Goal: Task Accomplishment & Management: Manage account settings

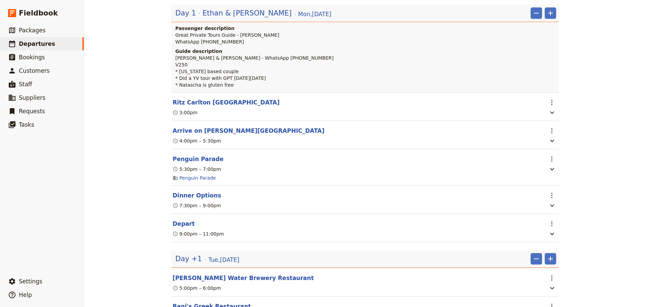
scroll to position [101, 0]
click at [180, 98] on button "Penguin Parade" at bounding box center [198, 159] width 51 height 8
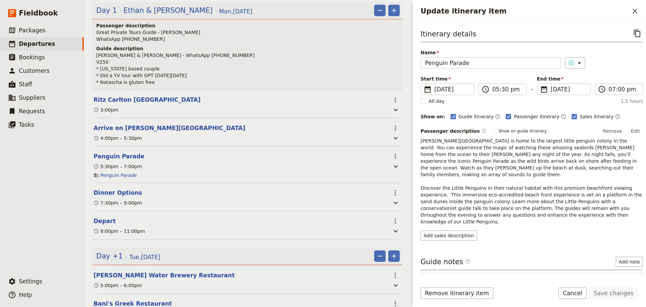
scroll to position [34, 0]
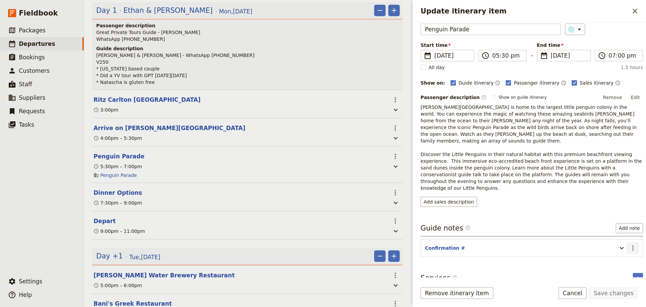
click at [257, 98] on icon "Actions" at bounding box center [633, 248] width 8 height 8
click at [257, 98] on span "Edit note" at bounding box center [613, 248] width 31 height 7
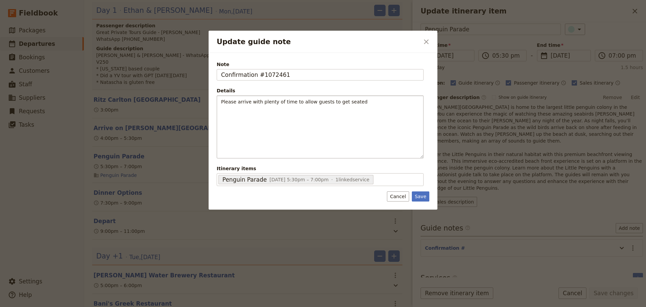
type input "Confirmation #1072461"
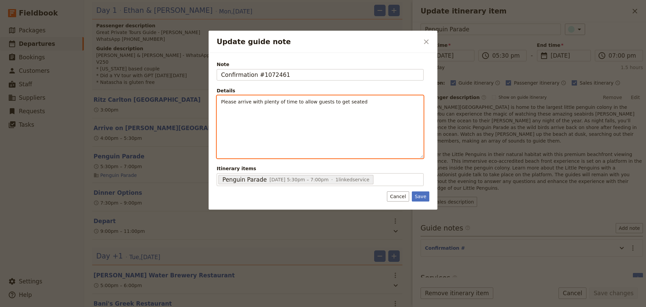
drag, startPoint x: 369, startPoint y: 102, endPoint x: 371, endPoint y: 105, distance: 3.5
click at [257, 98] on p "Please arrive with plenty of time to allow guests to get seated" at bounding box center [320, 101] width 198 height 7
click at [257, 98] on span "Please arrive with plenty of time to allow guests to get seated" at bounding box center [294, 101] width 146 height 5
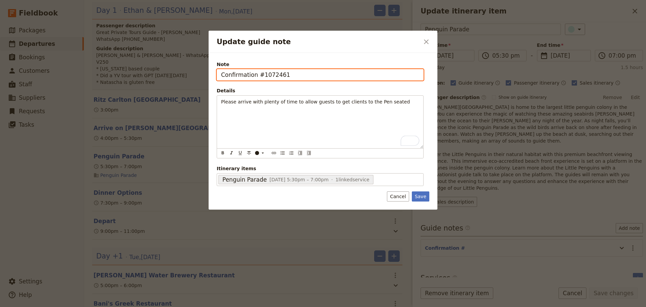
click at [220, 77] on input "Confirmation #1072461" at bounding box center [320, 74] width 207 height 11
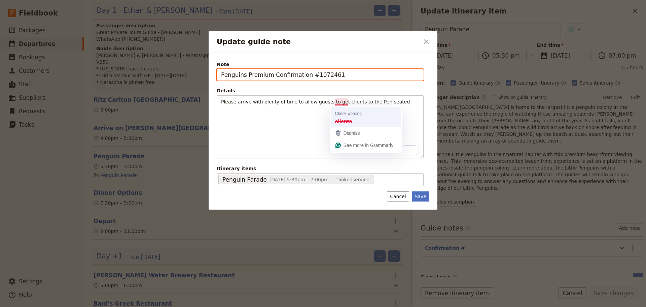
type input "Penguins Premium Confirmation #1072461"
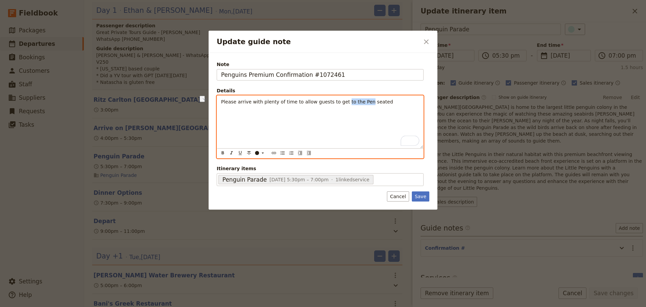
drag, startPoint x: 356, startPoint y: 101, endPoint x: 335, endPoint y: 101, distance: 21.2
click at [257, 98] on span "Please arrive with plenty of time to allow guests to get to the Pen seated" at bounding box center [307, 101] width 172 height 5
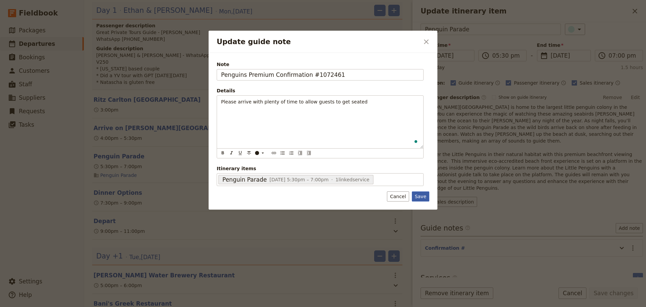
click at [257, 98] on button "Save" at bounding box center [421, 196] width 18 height 10
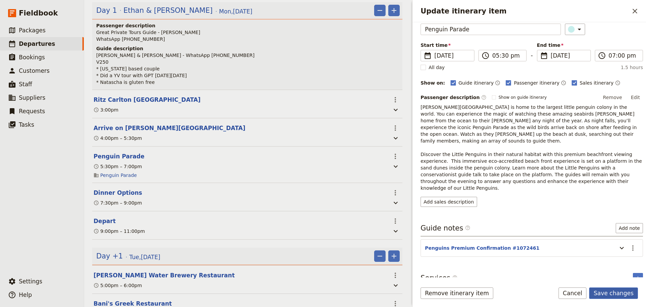
click at [257, 98] on button "Save changes" at bounding box center [613, 292] width 49 height 11
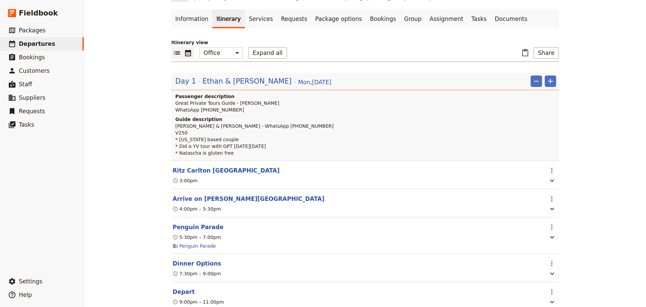
click at [184, 53] on icon "Calendar view" at bounding box center [188, 53] width 8 height 8
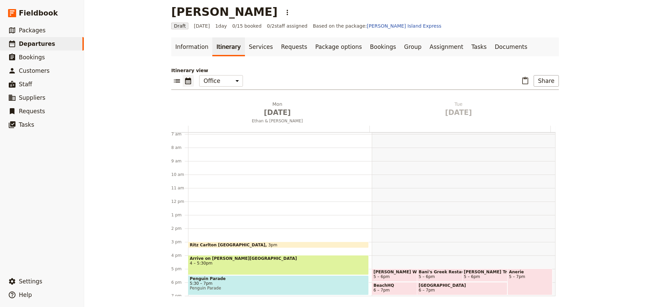
scroll to position [0, 0]
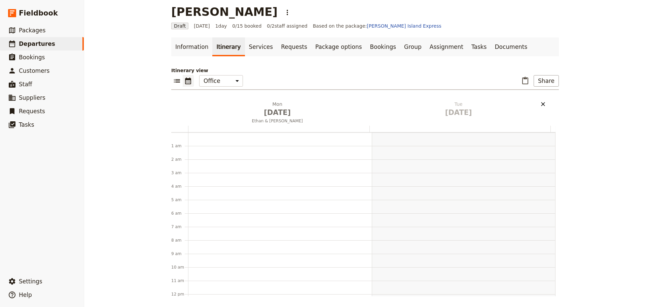
click at [257, 98] on icon "Delete Tue Sep 9" at bounding box center [543, 104] width 7 height 7
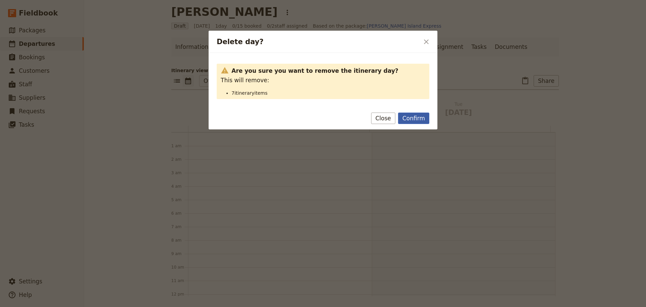
click at [257, 98] on button "Confirm" at bounding box center [413, 117] width 31 height 11
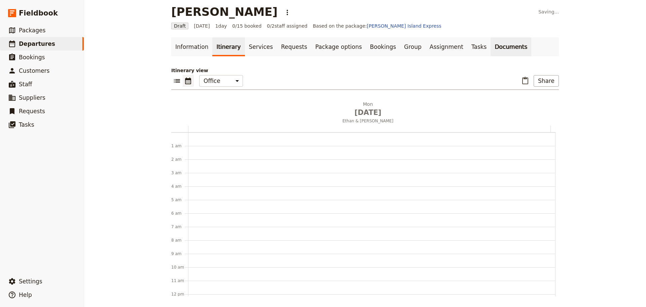
click at [257, 48] on link "Documents" at bounding box center [511, 46] width 41 height 19
click at [174, 82] on icon "List view" at bounding box center [177, 80] width 6 height 3
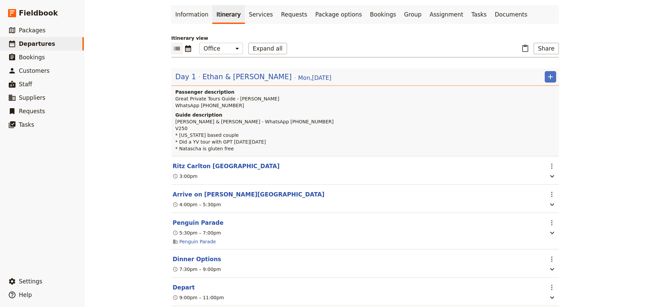
scroll to position [66, 0]
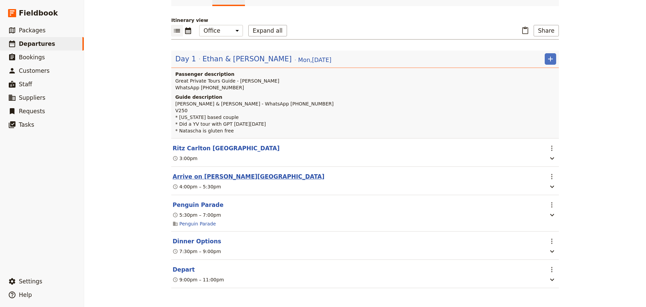
click at [211, 98] on button "Arrive on [PERSON_NAME][GEOGRAPHIC_DATA]" at bounding box center [249, 176] width 152 height 8
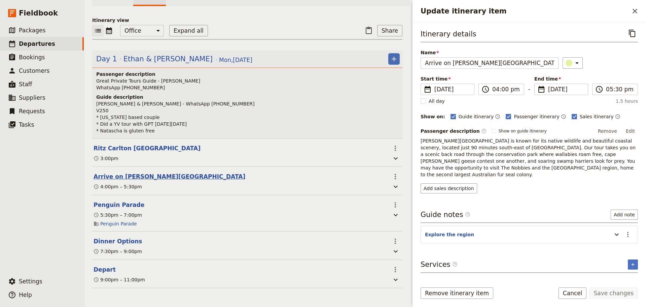
scroll to position [69, 0]
click at [139, 98] on button "Ritz Carlton [GEOGRAPHIC_DATA]" at bounding box center [147, 148] width 107 height 8
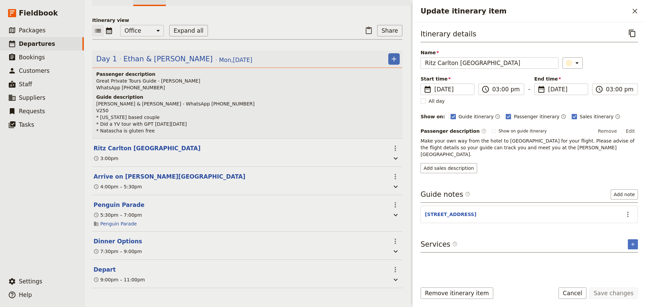
click at [257, 98] on button "Edit" at bounding box center [630, 131] width 15 height 10
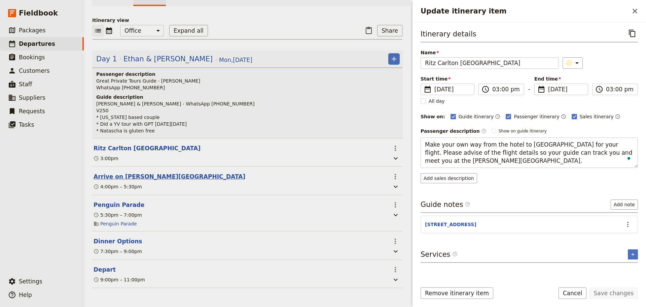
click at [108, 98] on button "Arrive on [PERSON_NAME][GEOGRAPHIC_DATA]" at bounding box center [170, 176] width 152 height 8
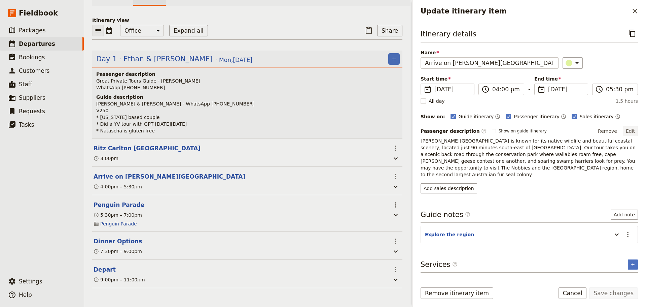
click at [257, 98] on button "Edit" at bounding box center [630, 131] width 15 height 10
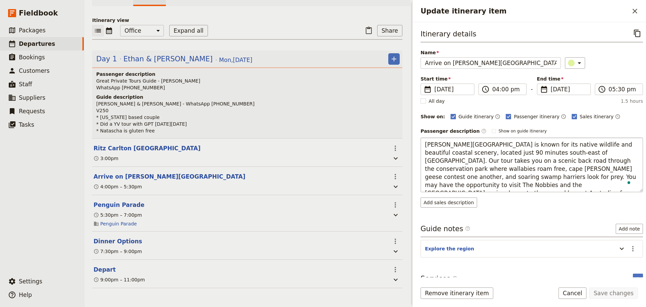
click at [257, 98] on textarea "[PERSON_NAME][GEOGRAPHIC_DATA] is known for its native wildlife and beautiful c…" at bounding box center [532, 164] width 222 height 55
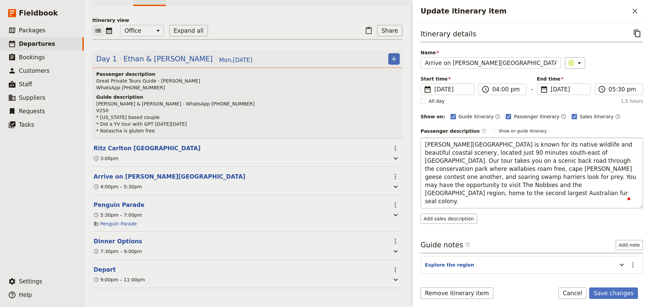
click at [257, 98] on textarea "[PERSON_NAME][GEOGRAPHIC_DATA] is known for its native wildlife and beautiful c…" at bounding box center [532, 172] width 222 height 71
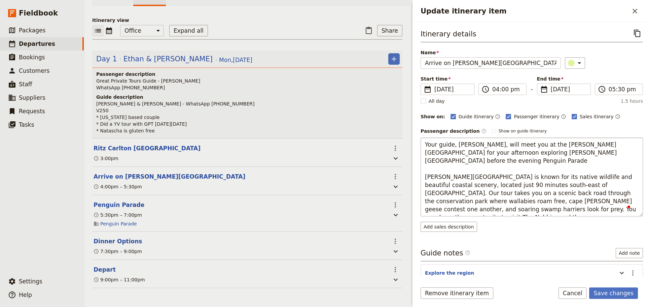
type textarea "Your guide, [PERSON_NAME], will meet you at the [PERSON_NAME][GEOGRAPHIC_DATA] …"
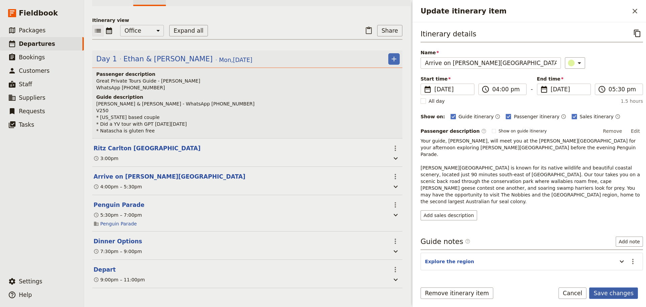
click at [257, 98] on button "Save changes" at bounding box center [613, 292] width 49 height 11
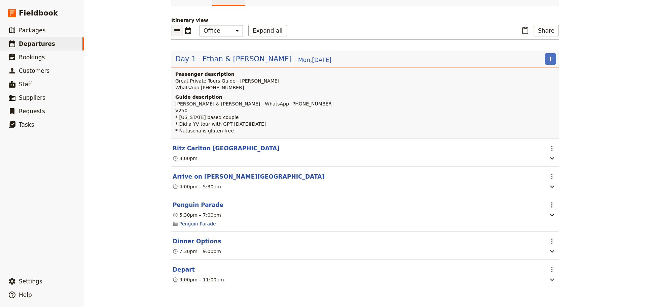
scroll to position [0, 0]
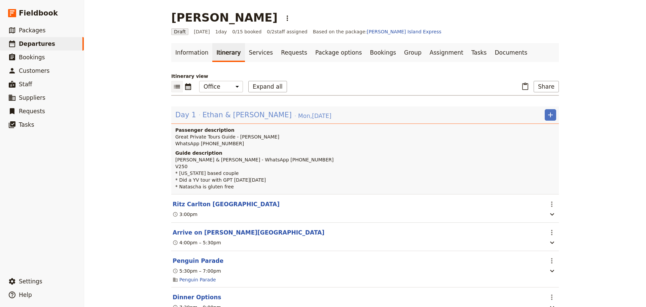
click at [197, 98] on div "Day 1 [PERSON_NAME] & [PERSON_NAME][DATE]" at bounding box center [254, 114] width 158 height 11
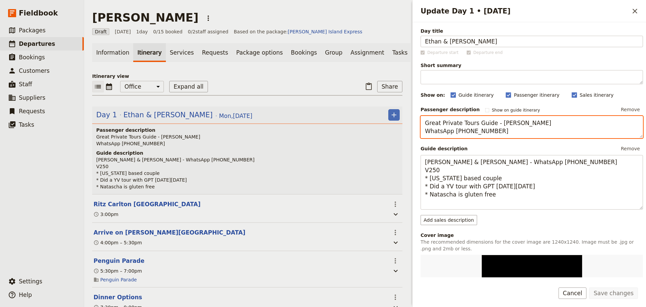
click at [257, 98] on textarea "Great Private Tours Guide - [PERSON_NAME] WhatsApp [PHONE_NUMBER]" at bounding box center [532, 127] width 222 height 22
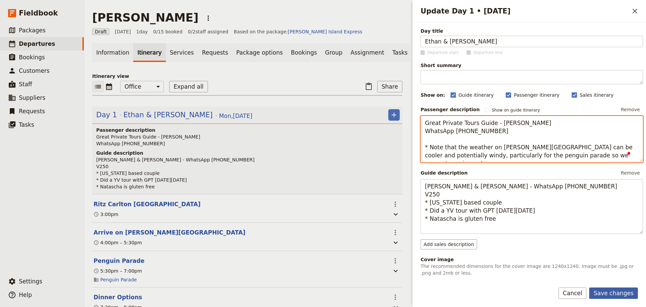
type textarea "Great Private Tours Guide - [PERSON_NAME] WhatsApp [PHONE_NUMBER] * Note that t…"
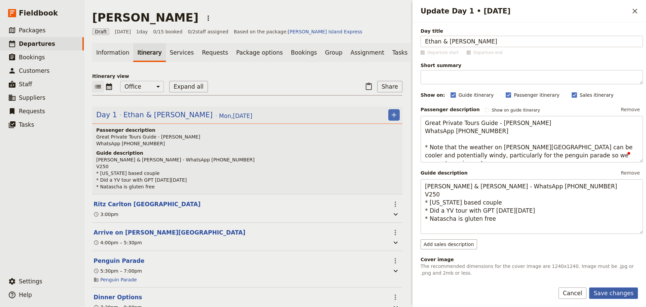
click at [257, 98] on button "Save changes" at bounding box center [613, 292] width 49 height 11
